Goal: Book appointment/travel/reservation

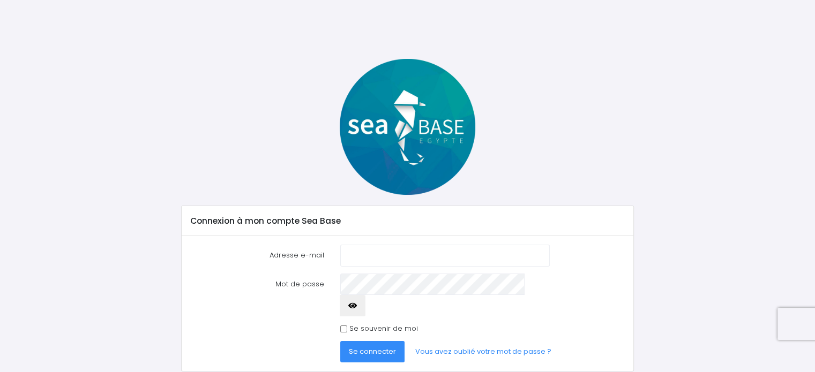
type input "[EMAIL_ADDRESS][DOMAIN_NAME]"
click at [381, 347] on span "Se connecter" at bounding box center [372, 352] width 47 height 10
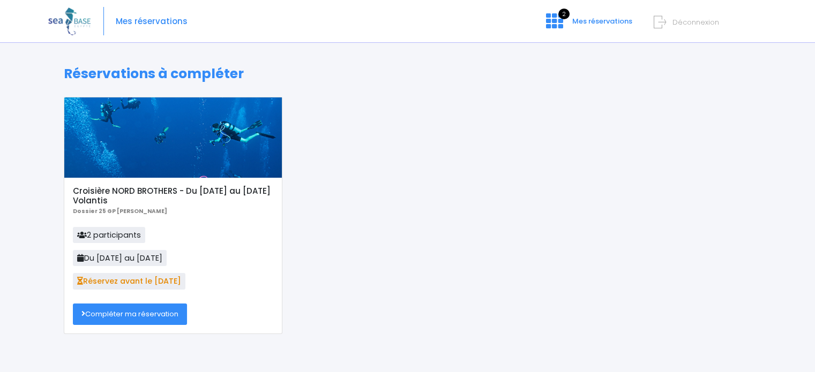
click at [168, 311] on link "Compléter ma réservation" at bounding box center [130, 314] width 114 height 21
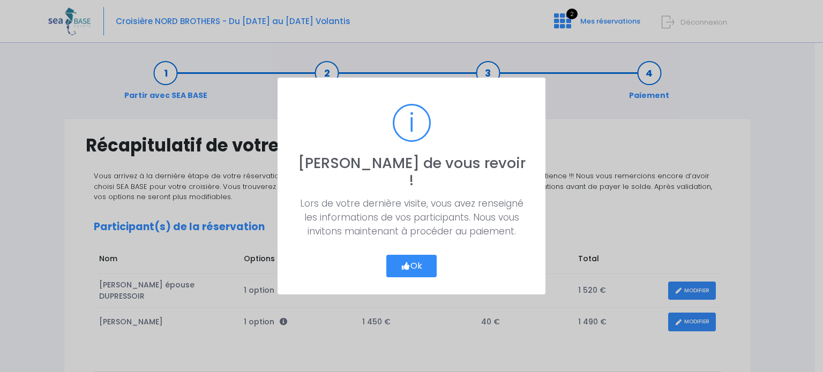
click at [409, 259] on button "Ok" at bounding box center [411, 266] width 50 height 22
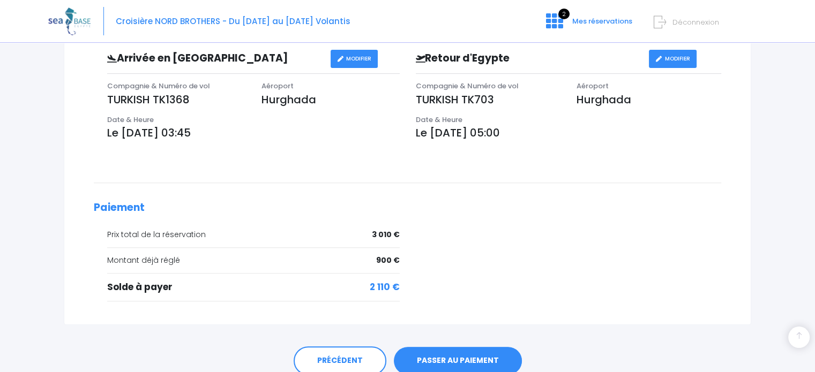
scroll to position [408, 0]
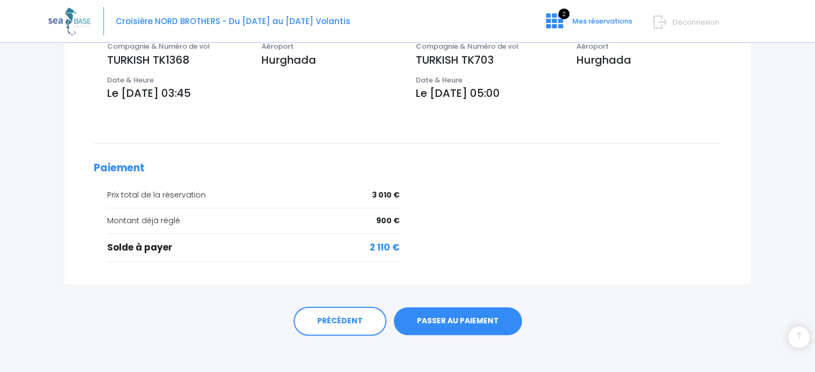
click at [472, 314] on link "PASSER AU PAIEMENT" at bounding box center [458, 321] width 128 height 28
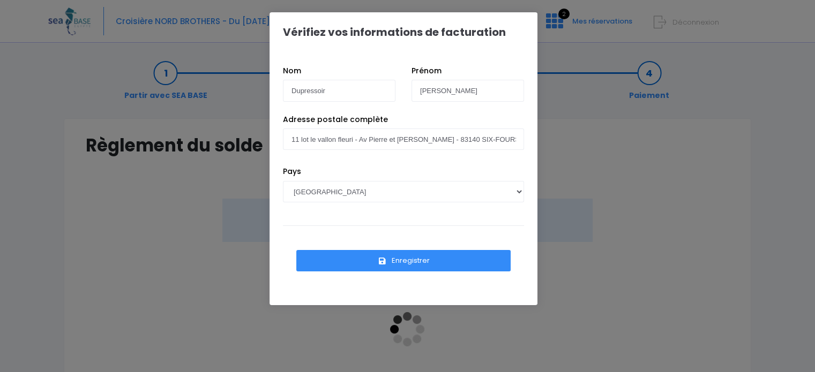
click at [398, 259] on button "Enregistrer" at bounding box center [403, 260] width 214 height 21
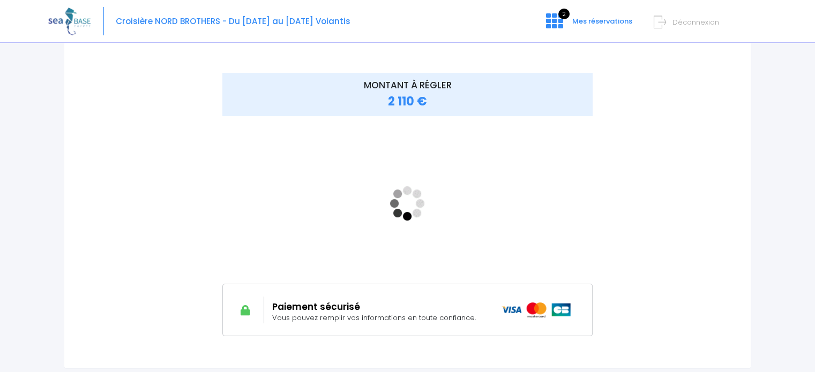
scroll to position [118, 0]
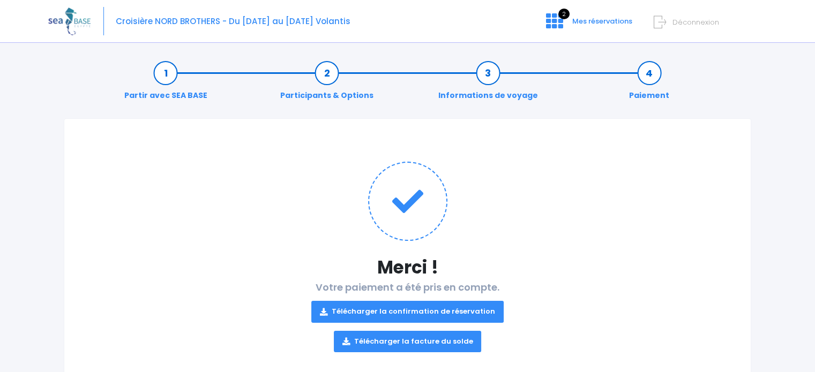
click at [445, 312] on link "Télécharger la confirmation de réservation" at bounding box center [407, 311] width 192 height 21
click at [406, 342] on link "Télécharger la facture du solde" at bounding box center [408, 341] width 148 height 21
